Goal: Task Accomplishment & Management: Manage account settings

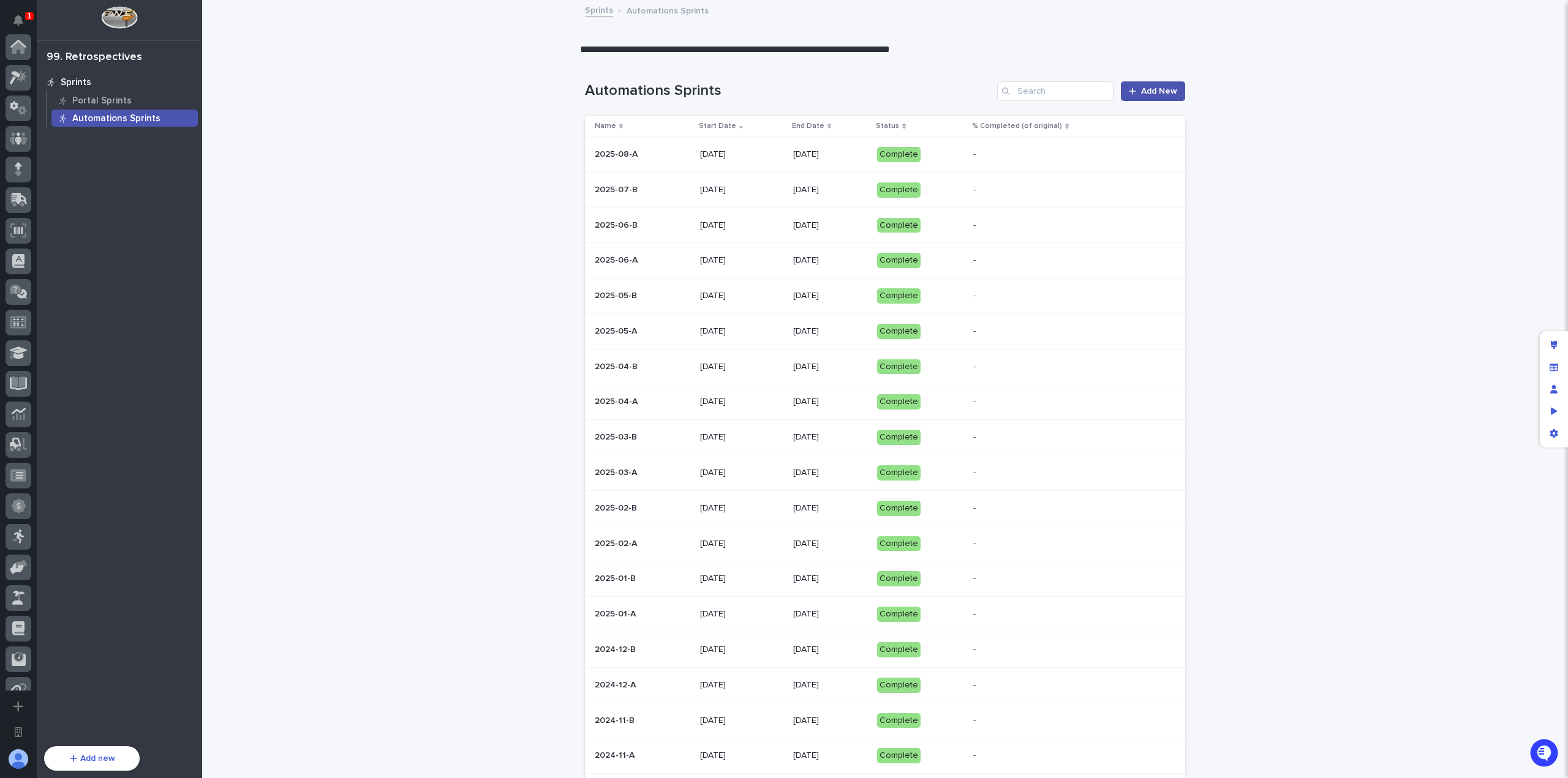
scroll to position [384, 0]
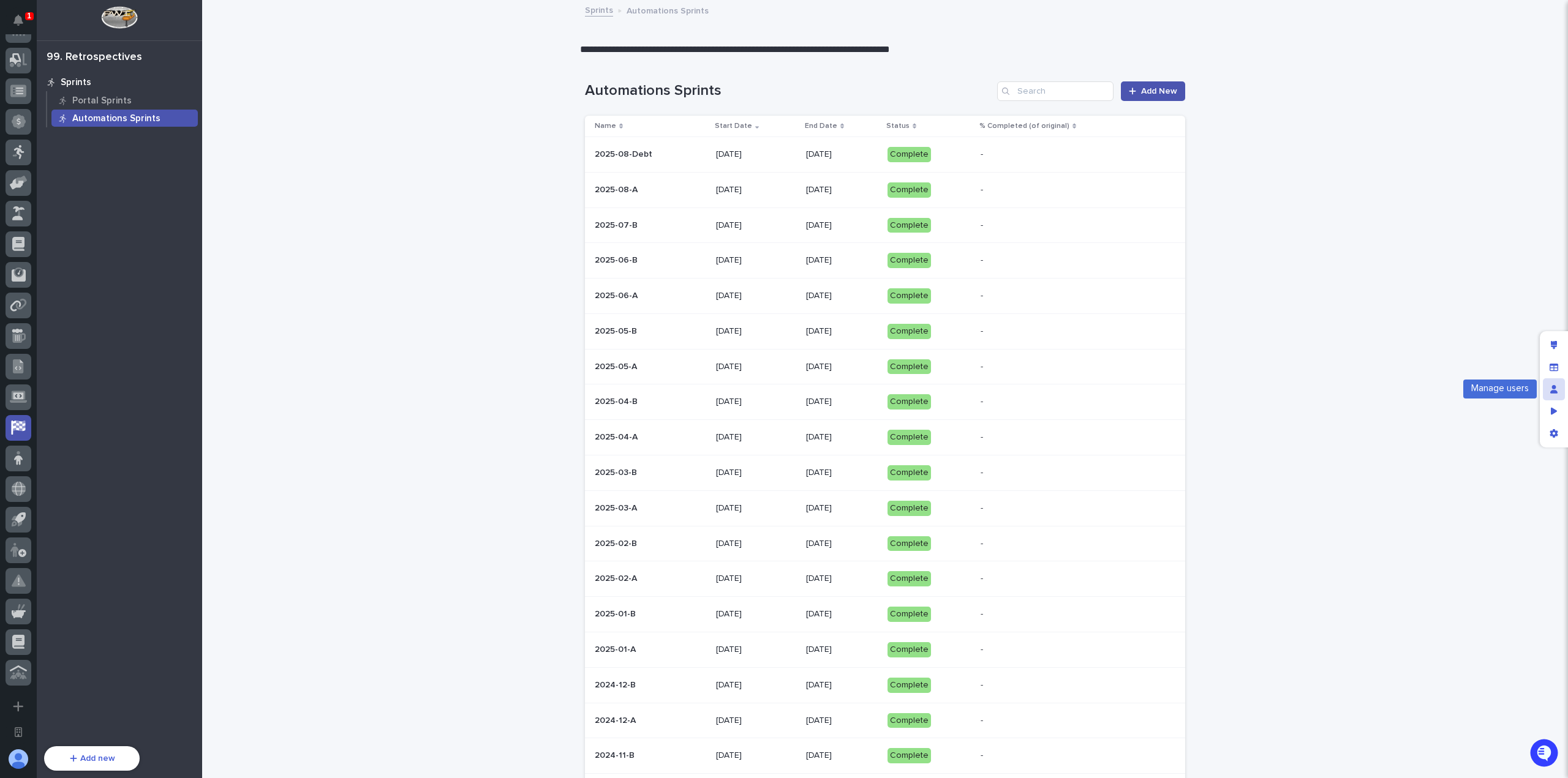
click at [1556, 394] on div "Manage users" at bounding box center [1554, 390] width 22 height 22
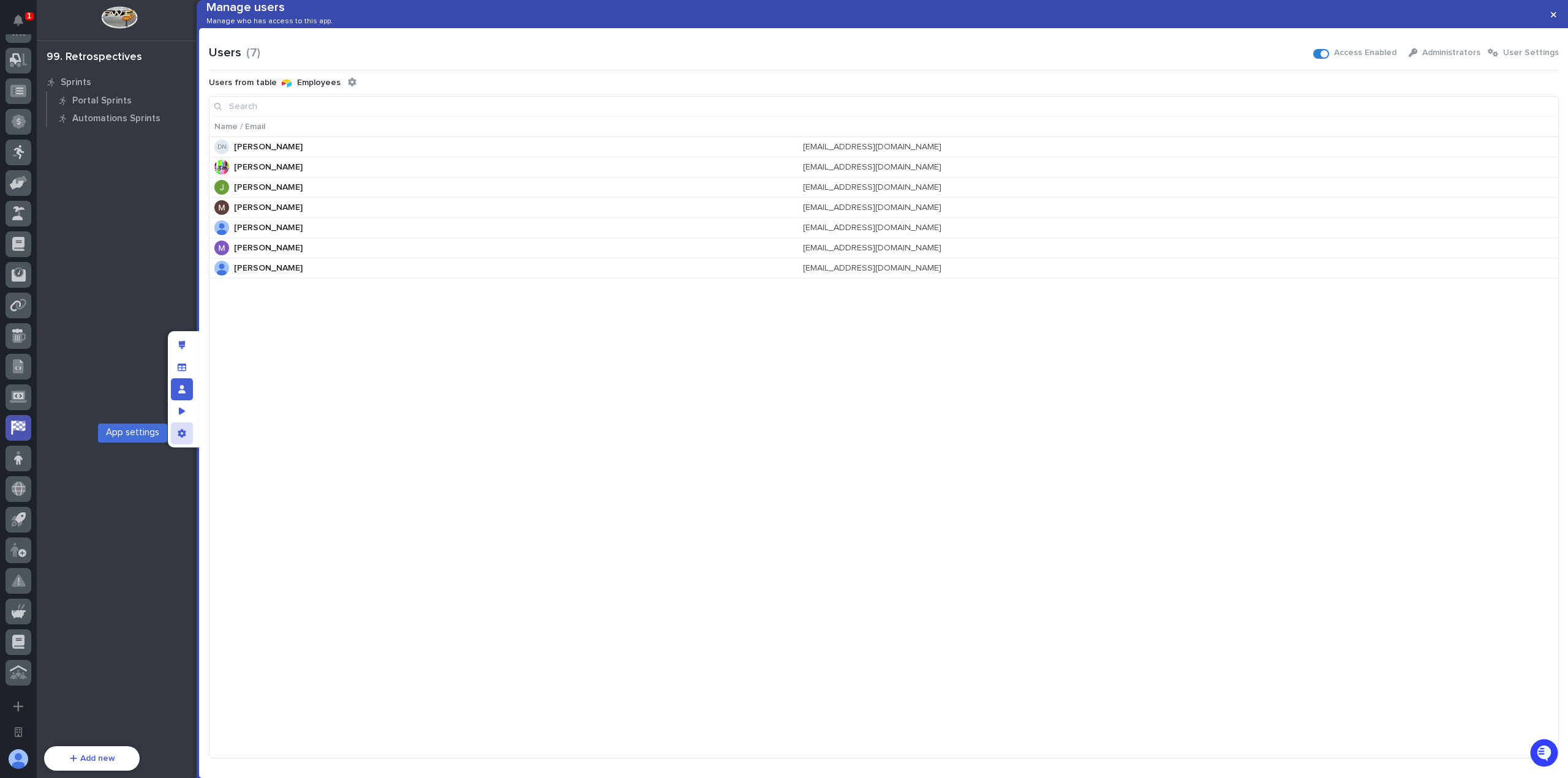
click at [185, 429] on icon "App settings" at bounding box center [182, 433] width 9 height 9
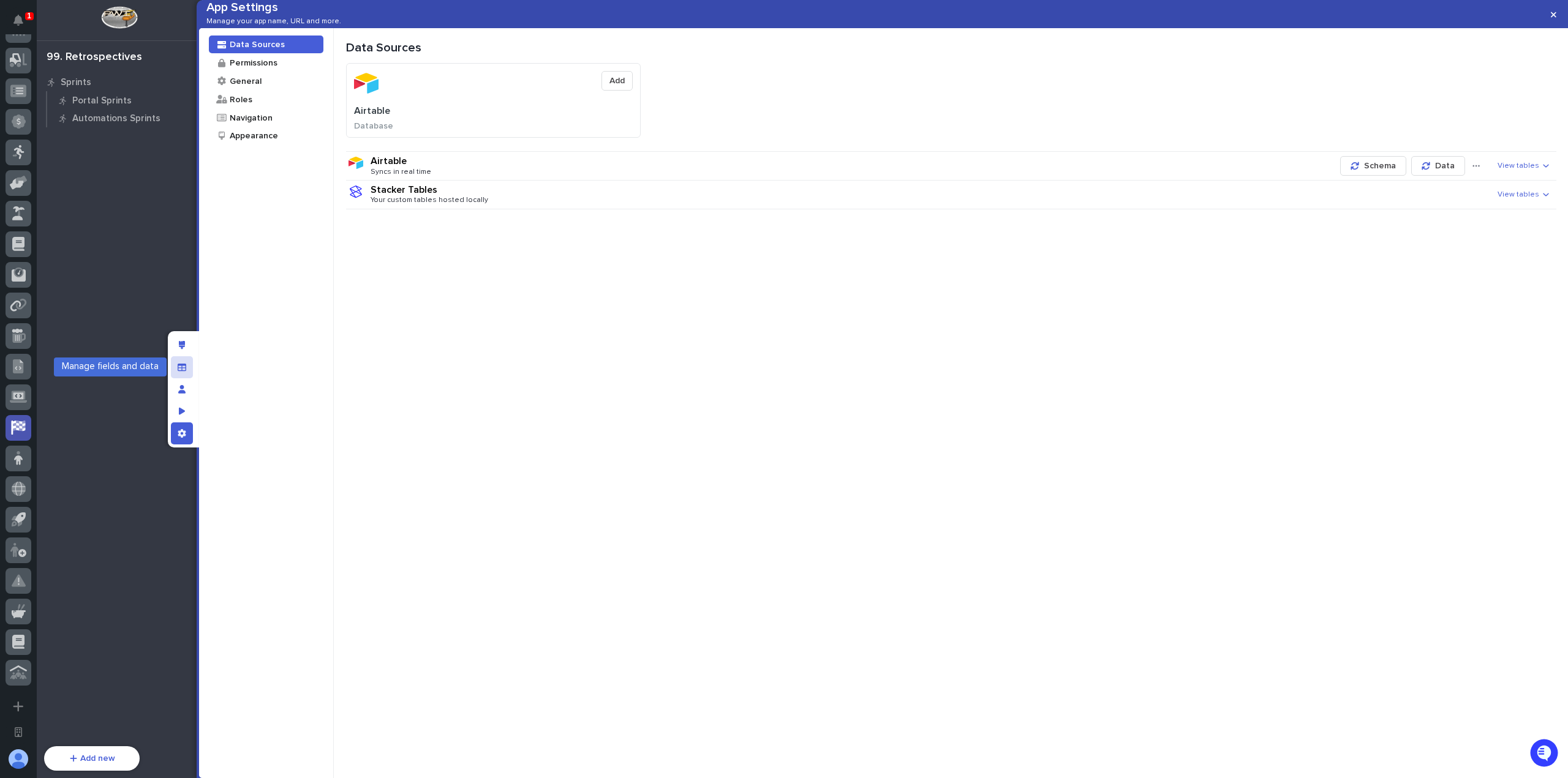
click at [183, 367] on icon "Manage fields and data" at bounding box center [182, 367] width 9 height 9
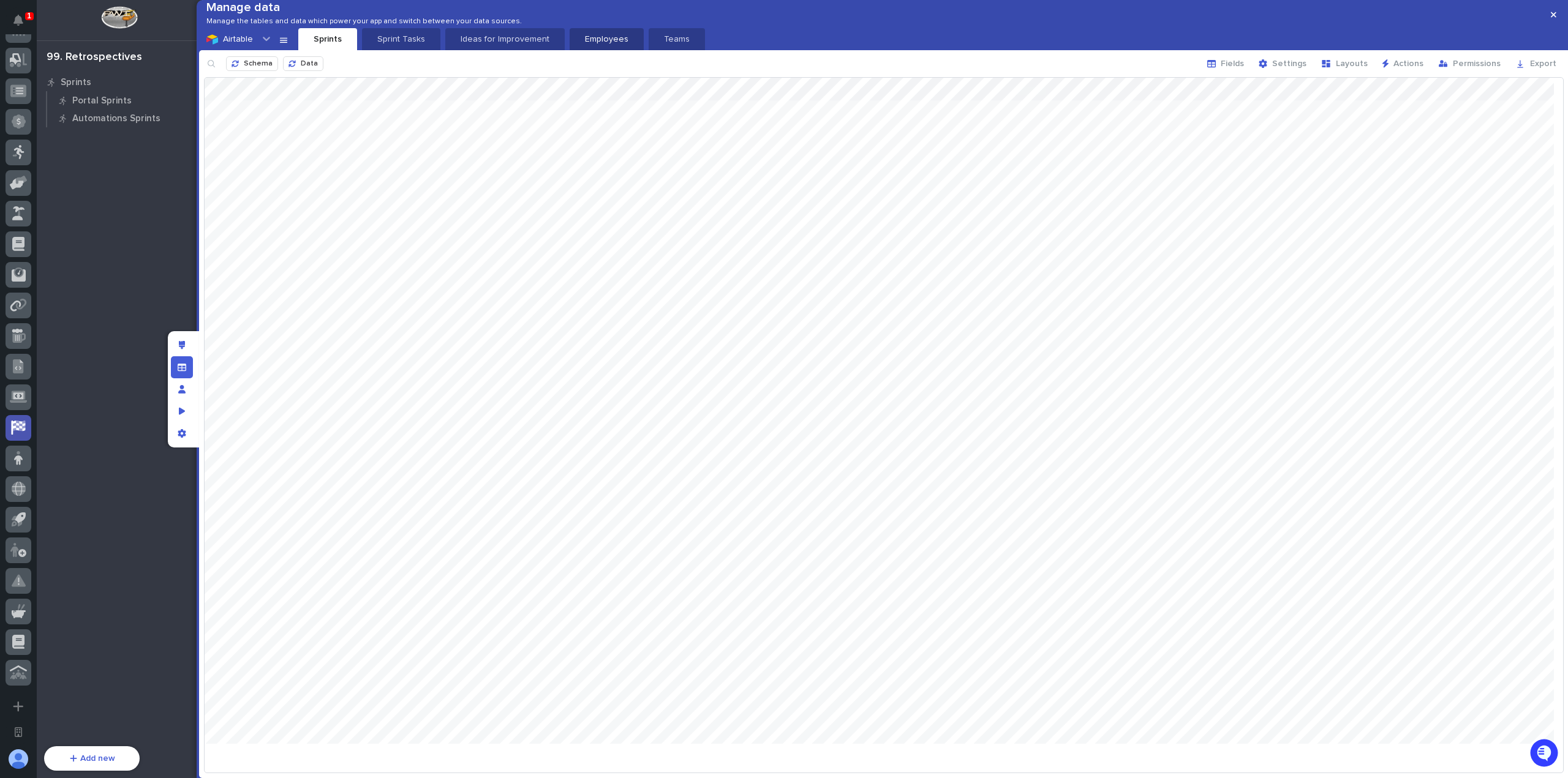
click at [569, 50] on button "Employees" at bounding box center [606, 39] width 74 height 22
click at [1244, 68] on span "Fields" at bounding box center [1233, 64] width 24 height 9
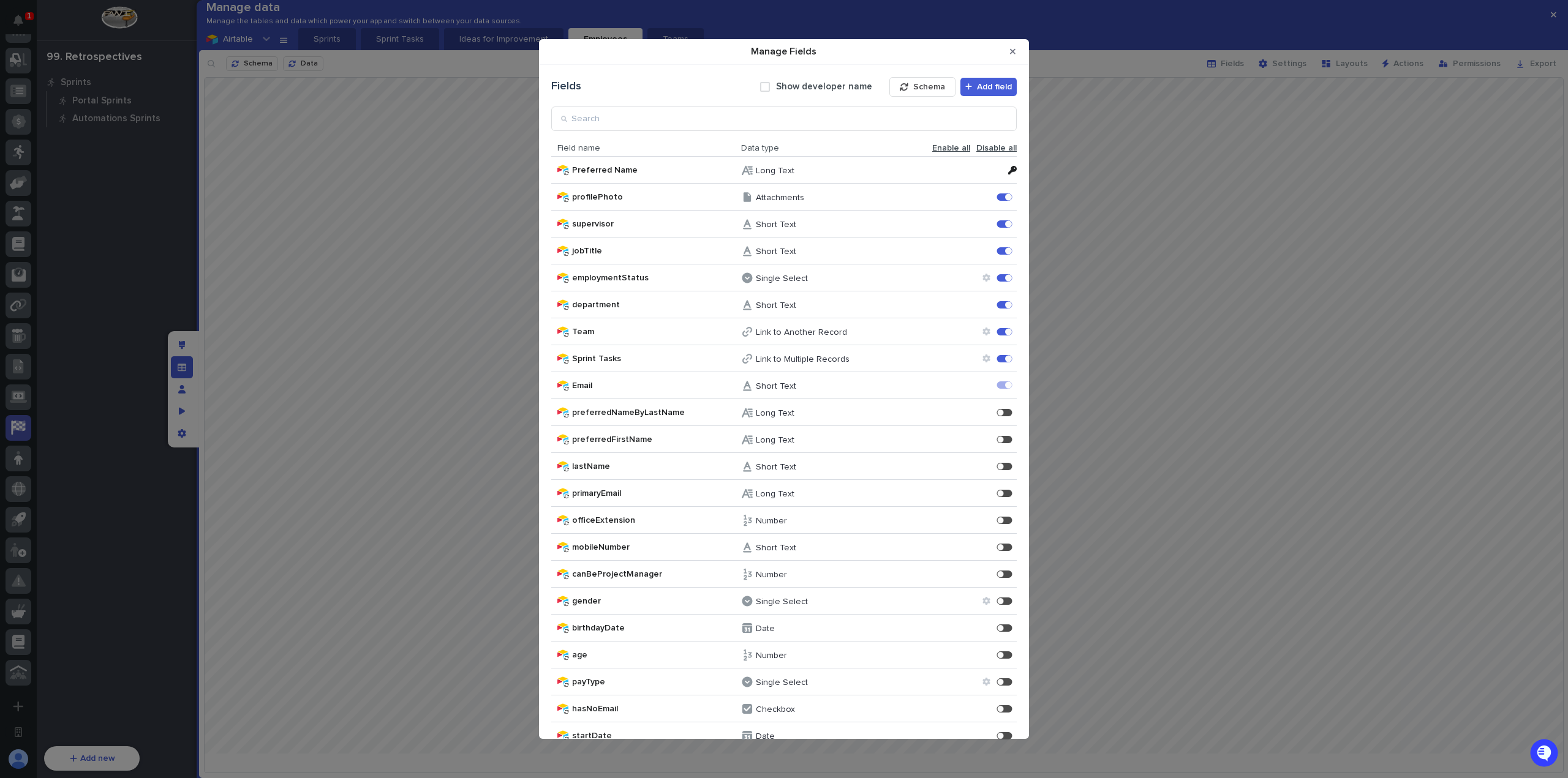
click at [1018, 54] on button "Close Modal" at bounding box center [1012, 52] width 20 height 20
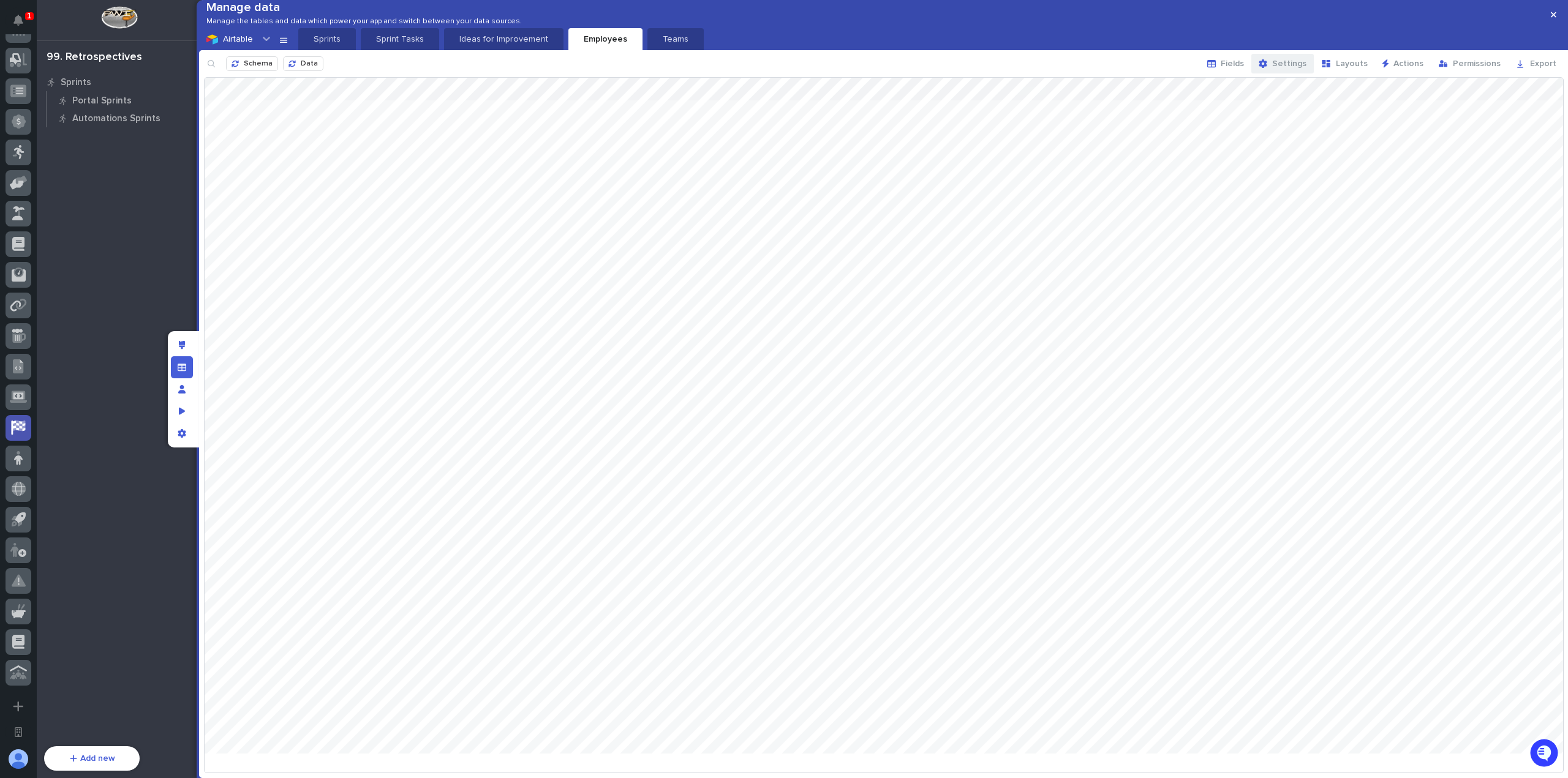
click at [1290, 68] on span "Settings" at bounding box center [1290, 64] width 34 height 9
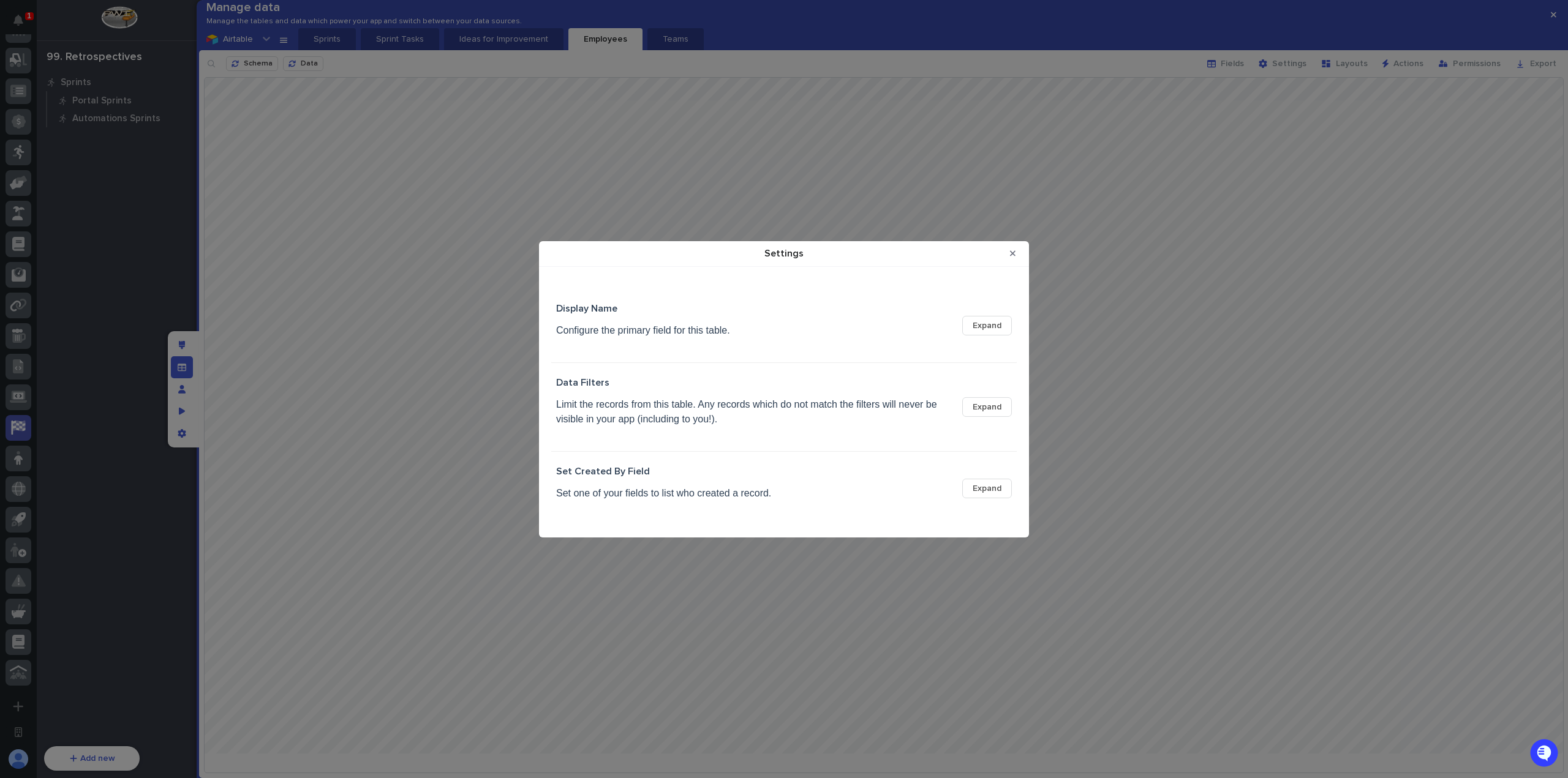
click at [979, 411] on span "Expand" at bounding box center [987, 407] width 29 height 9
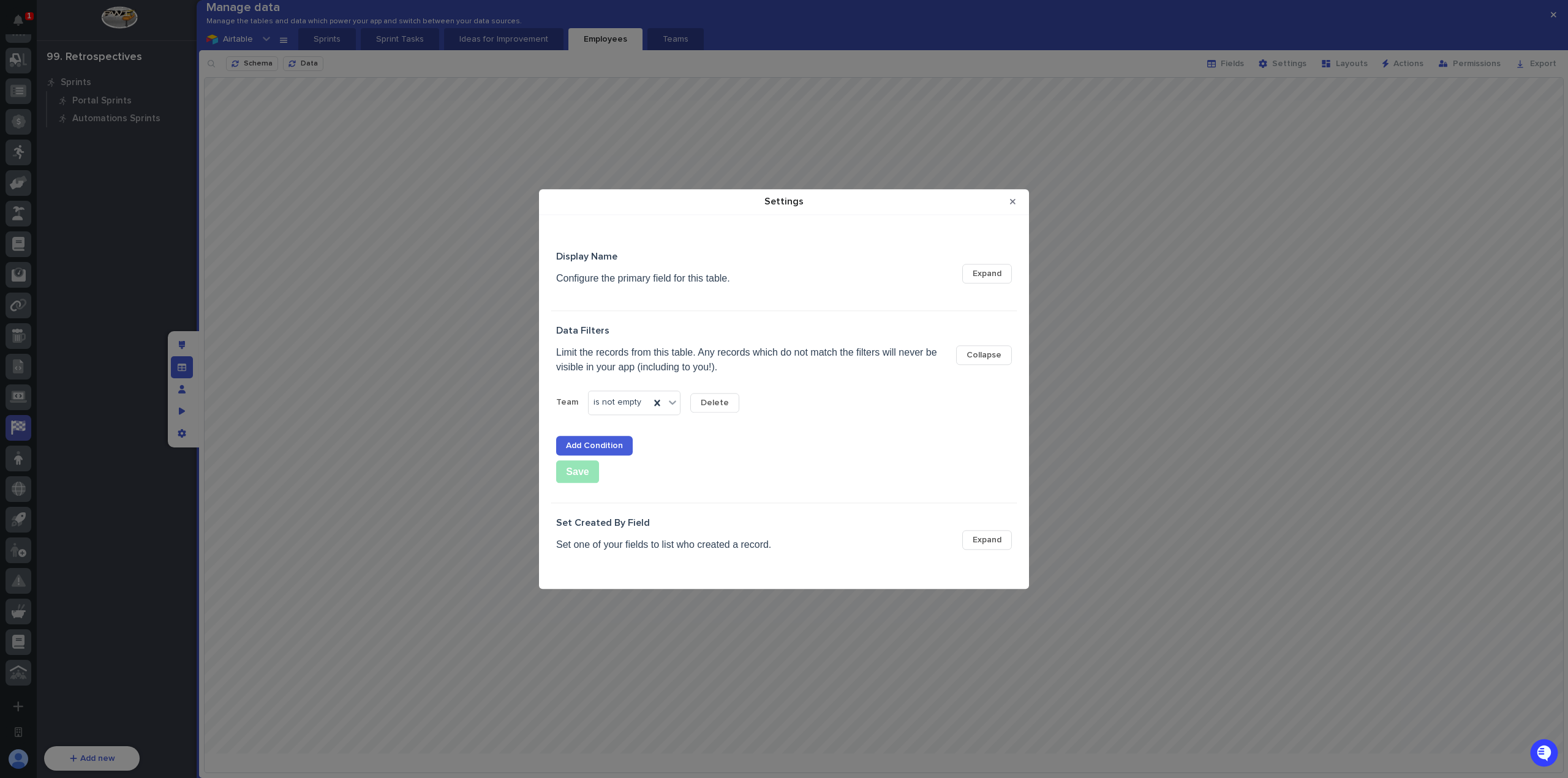
click at [708, 403] on span "Delete" at bounding box center [714, 403] width 28 height 9
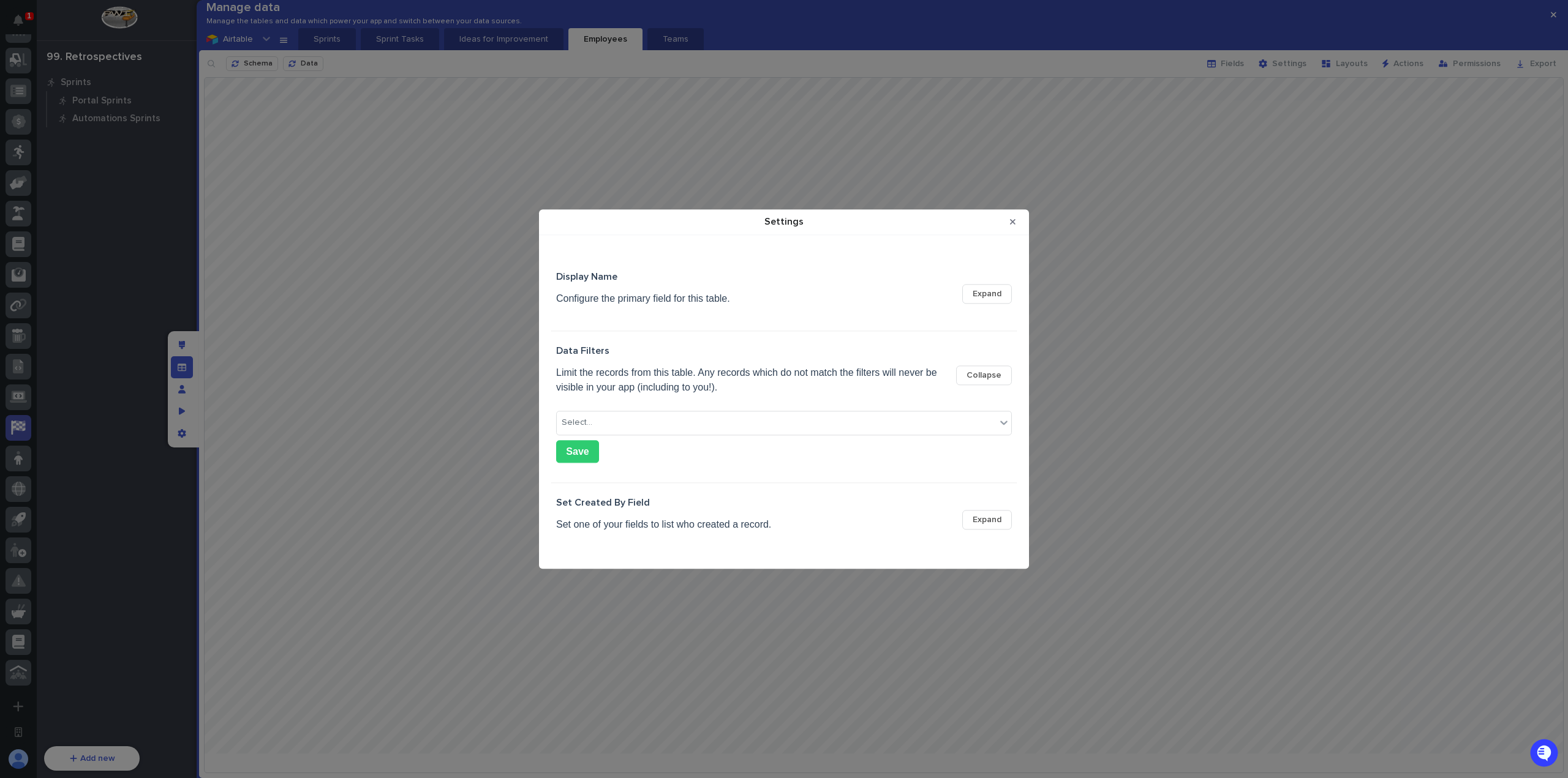
click at [582, 447] on button "Save" at bounding box center [577, 451] width 43 height 23
click at [1016, 220] on button "Close Modal" at bounding box center [1012, 221] width 20 height 20
